Goal: Navigation & Orientation: Find specific page/section

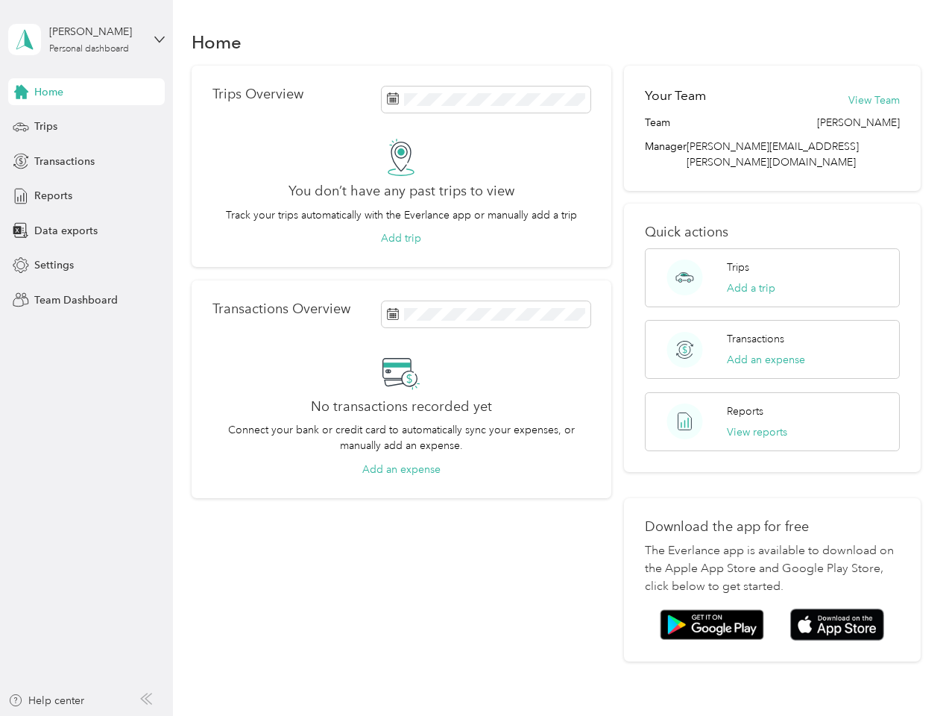
click at [473, 358] on div "No transactions recorded yet Connect your bank or credit card to automatically …" at bounding box center [401, 415] width 378 height 124
click at [86, 40] on div "[PERSON_NAME]" at bounding box center [95, 32] width 93 height 16
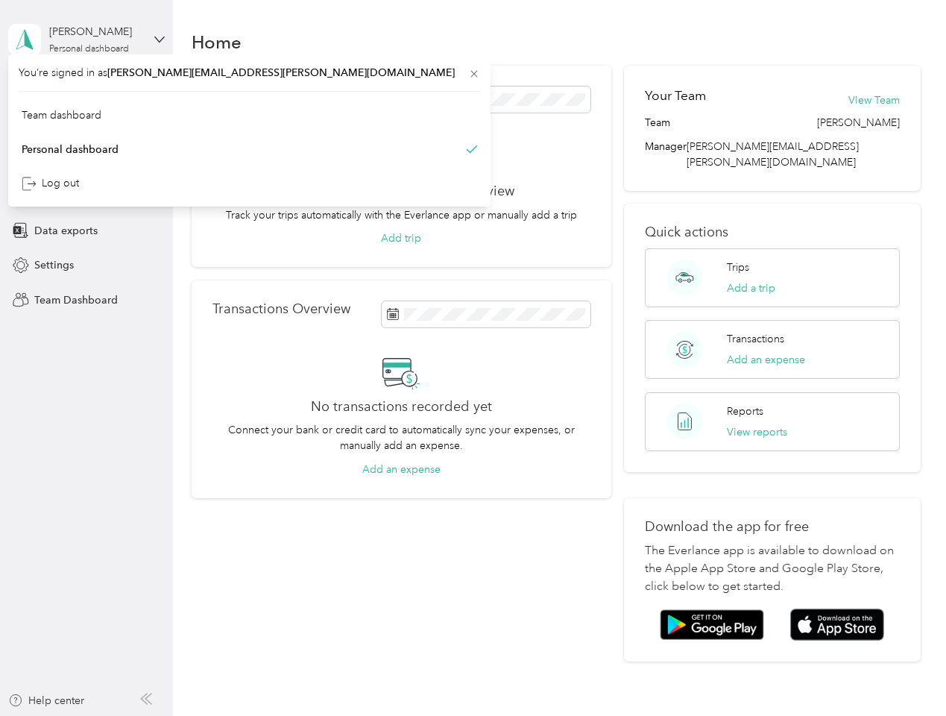
click at [86, 92] on div "You’re signed in as [PERSON_NAME][EMAIL_ADDRESS][PERSON_NAME][DOMAIN_NAME] Team…" at bounding box center [249, 130] width 482 height 152
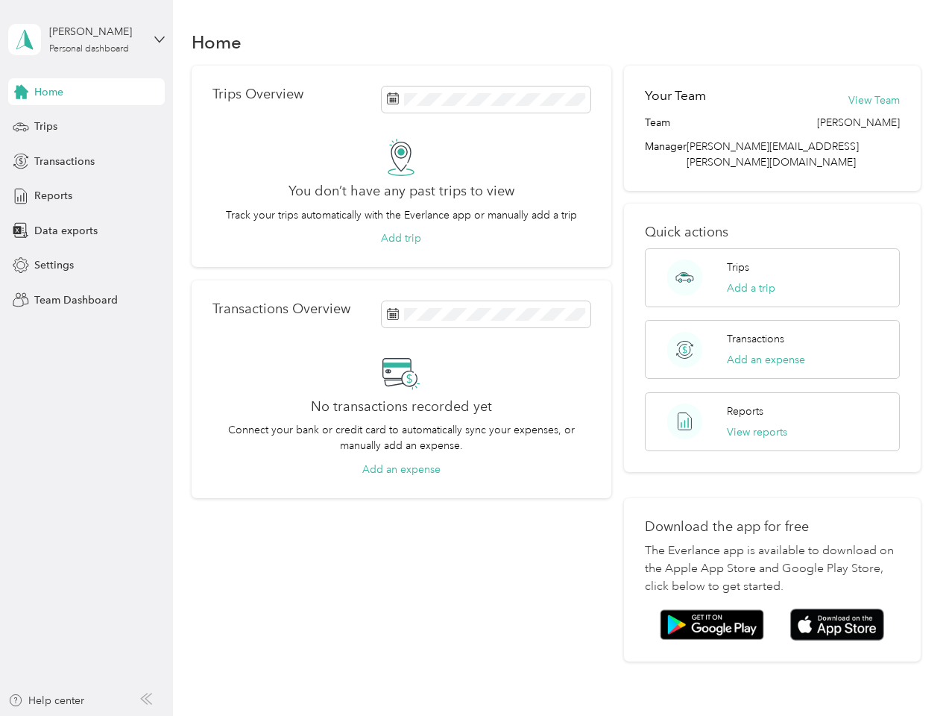
click at [21, 92] on div "You’re signed in as [PERSON_NAME][EMAIL_ADDRESS][PERSON_NAME][DOMAIN_NAME] Team…" at bounding box center [249, 130] width 482 height 152
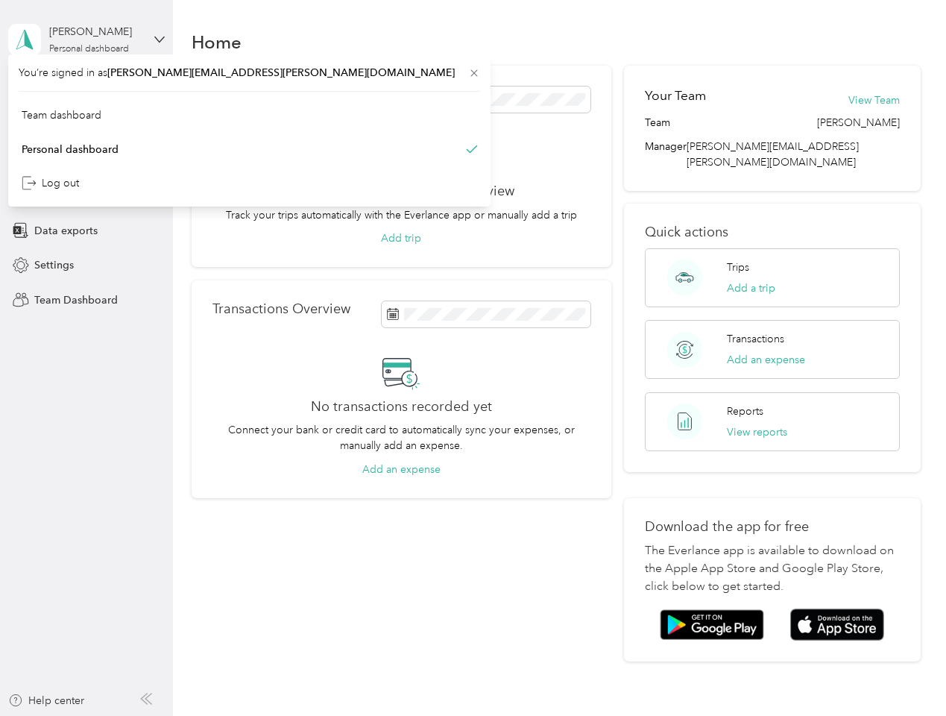
click at [86, 127] on div "Trips" at bounding box center [86, 126] width 157 height 27
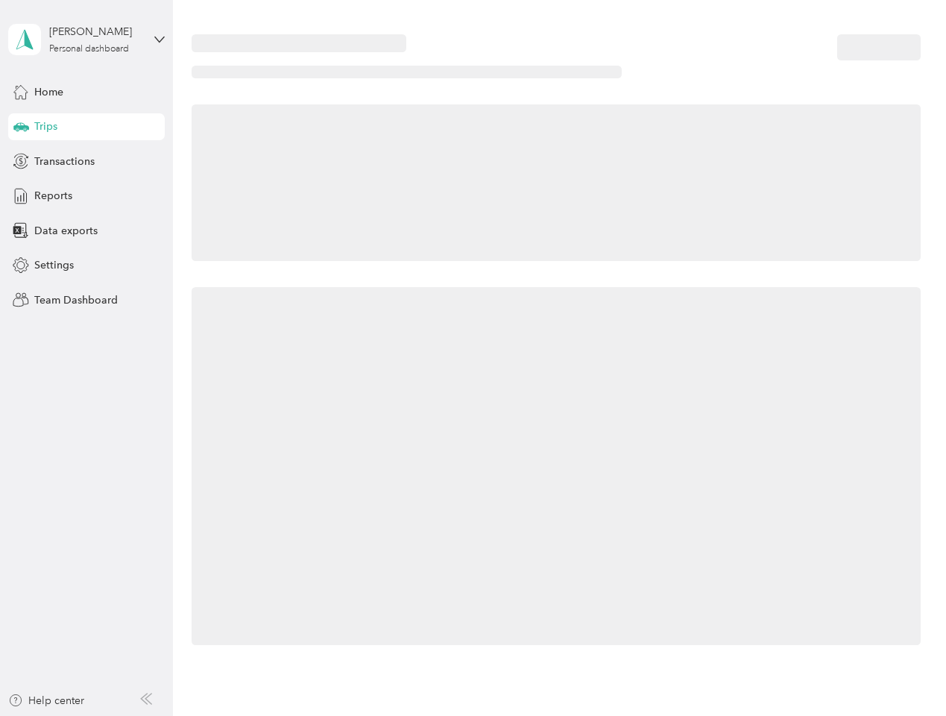
click at [21, 127] on icon at bounding box center [21, 125] width 16 height 7
click at [86, 161] on span "Transactions" at bounding box center [64, 162] width 60 height 16
click at [21, 161] on icon at bounding box center [21, 161] width 16 height 16
click at [86, 196] on div "Reports" at bounding box center [86, 196] width 157 height 27
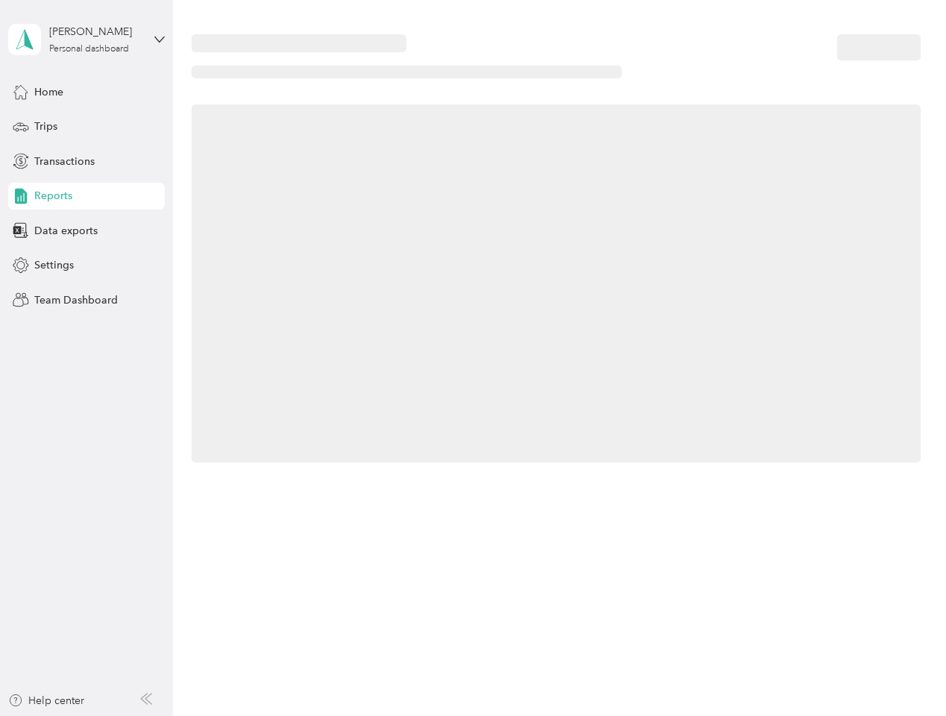
click at [21, 196] on icon at bounding box center [21, 196] width 16 height 16
